Goal: Information Seeking & Learning: Learn about a topic

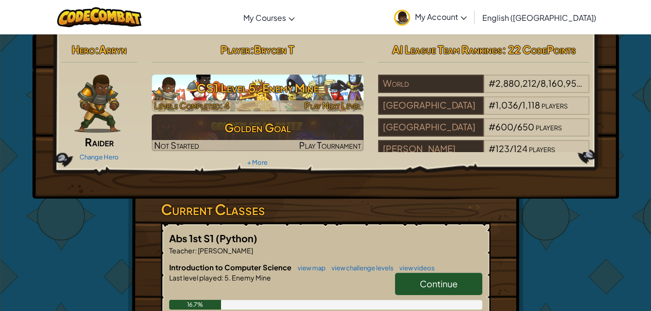
click at [263, 85] on h3 "CS1 Level 5: Enemy Mine" at bounding box center [258, 88] width 212 height 22
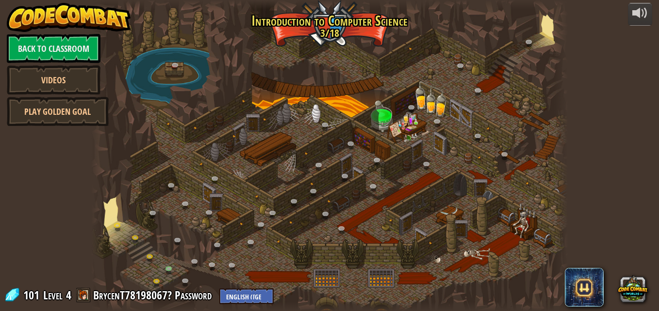
click at [35, 0] on div "powered by Back to Classroom Videos Play Golden Goal 25. Kithgard Gates (Locked…" at bounding box center [329, 155] width 659 height 311
click at [158, 281] on link at bounding box center [159, 284] width 19 height 19
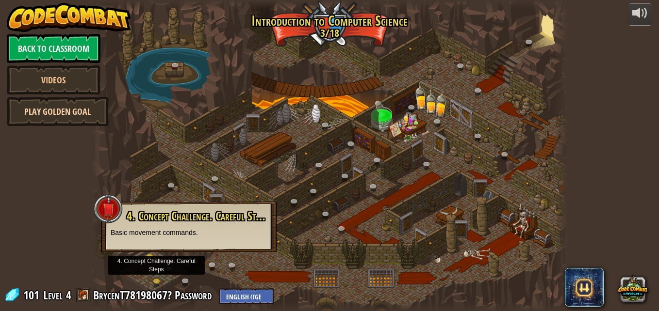
click at [66, 117] on link "Play Golden Goal" at bounding box center [58, 111] width 102 height 29
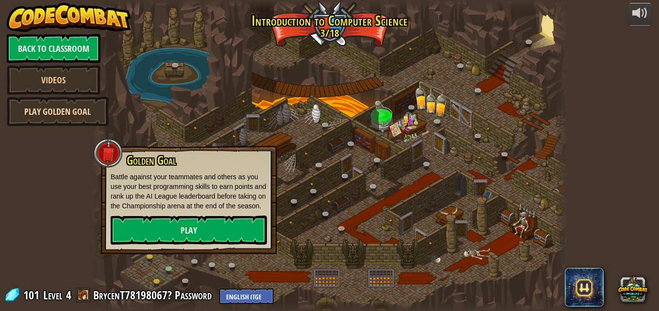
click at [69, 117] on link "Play Golden Goal" at bounding box center [58, 111] width 102 height 29
click at [169, 227] on link "Play" at bounding box center [189, 230] width 156 height 29
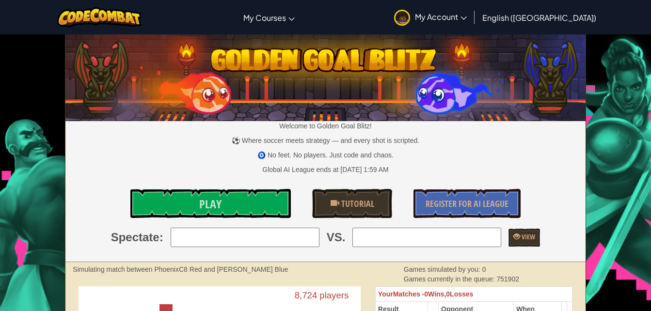
click at [7, 5] on div "Toggle navigation My Courses CodeCombat Classroom Ozaria Classroom AI League Es…" at bounding box center [326, 17] width 656 height 34
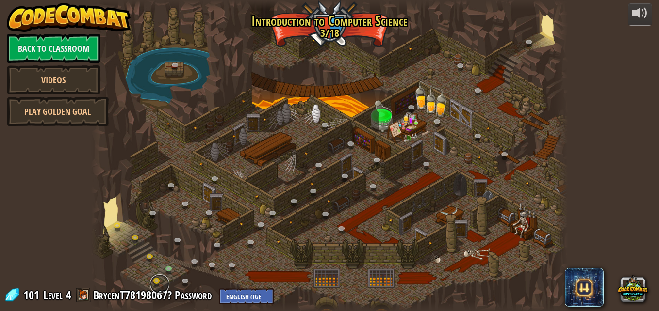
click at [152, 278] on link at bounding box center [159, 284] width 19 height 19
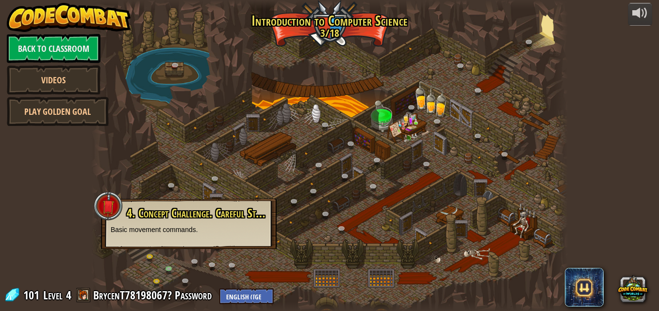
click at [145, 223] on div "4. Concept Challenge. Careful Steps (Locked By Teacher) Basic movement commands." at bounding box center [189, 221] width 156 height 28
click at [170, 269] on link at bounding box center [171, 271] width 19 height 19
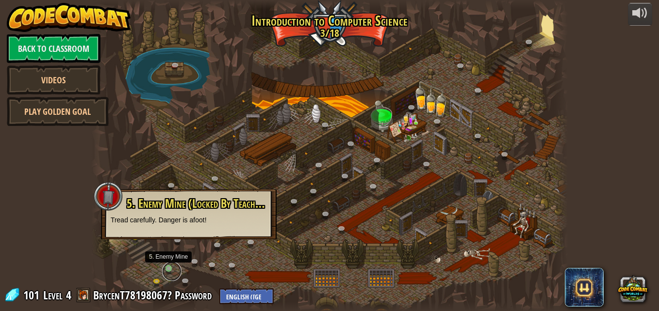
click at [170, 269] on link at bounding box center [171, 271] width 19 height 19
click at [386, 134] on div at bounding box center [329, 155] width 476 height 311
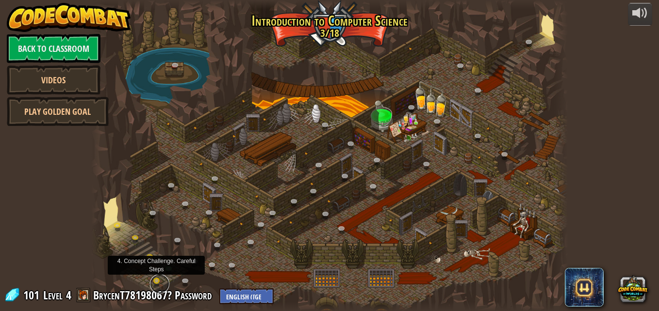
click at [156, 279] on link at bounding box center [159, 284] width 19 height 19
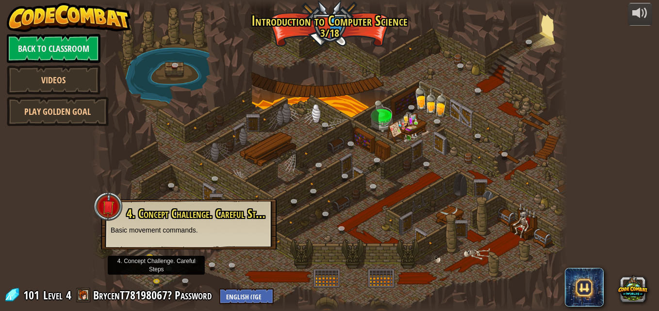
click at [169, 233] on p "Basic movement commands." at bounding box center [189, 231] width 156 height 10
click at [344, 268] on div at bounding box center [329, 155] width 476 height 311
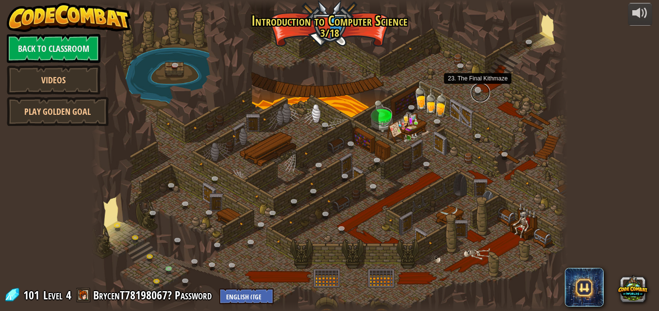
click at [480, 90] on link at bounding box center [479, 92] width 19 height 19
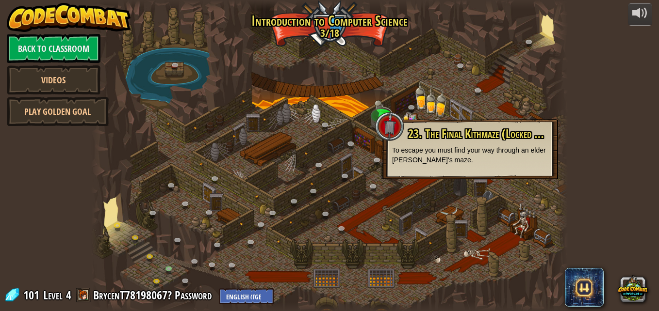
click at [509, 204] on div at bounding box center [329, 155] width 476 height 311
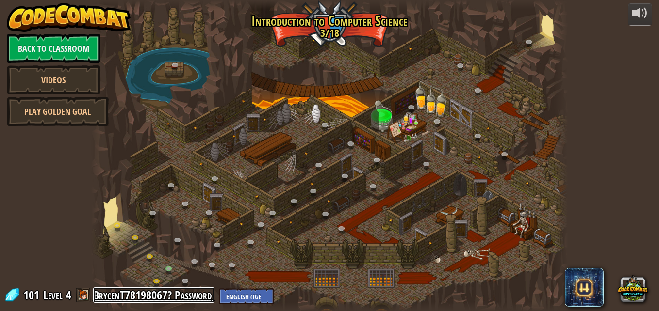
click at [136, 301] on link "BrycenT78198067? Password" at bounding box center [153, 296] width 121 height 16
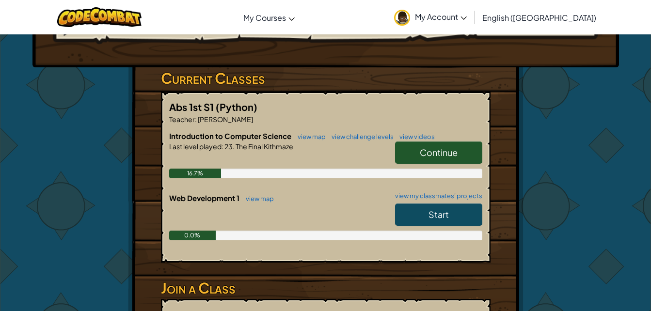
scroll to position [132, 0]
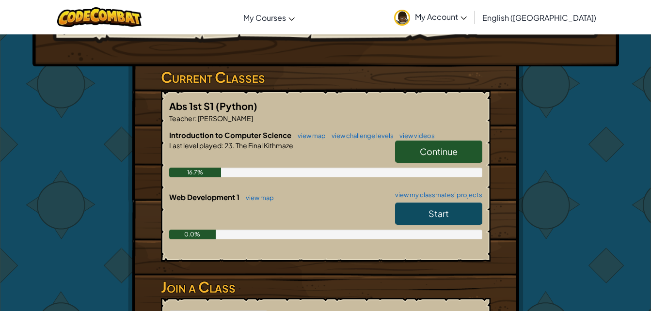
click at [461, 212] on link "Start" at bounding box center [438, 214] width 87 height 22
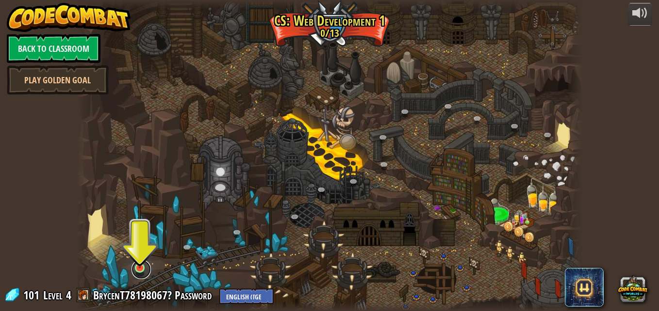
click at [148, 268] on link at bounding box center [140, 269] width 19 height 19
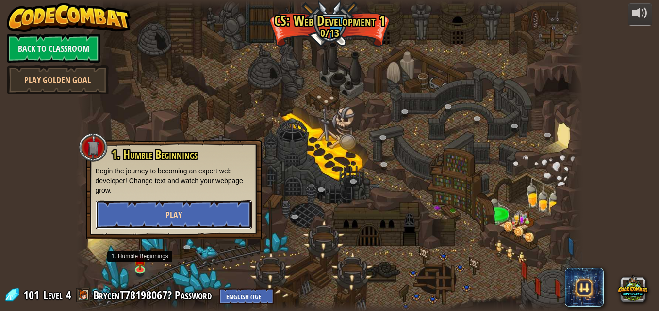
click at [215, 205] on button "Play" at bounding box center [174, 214] width 156 height 29
